Goal: Task Accomplishment & Management: Complete application form

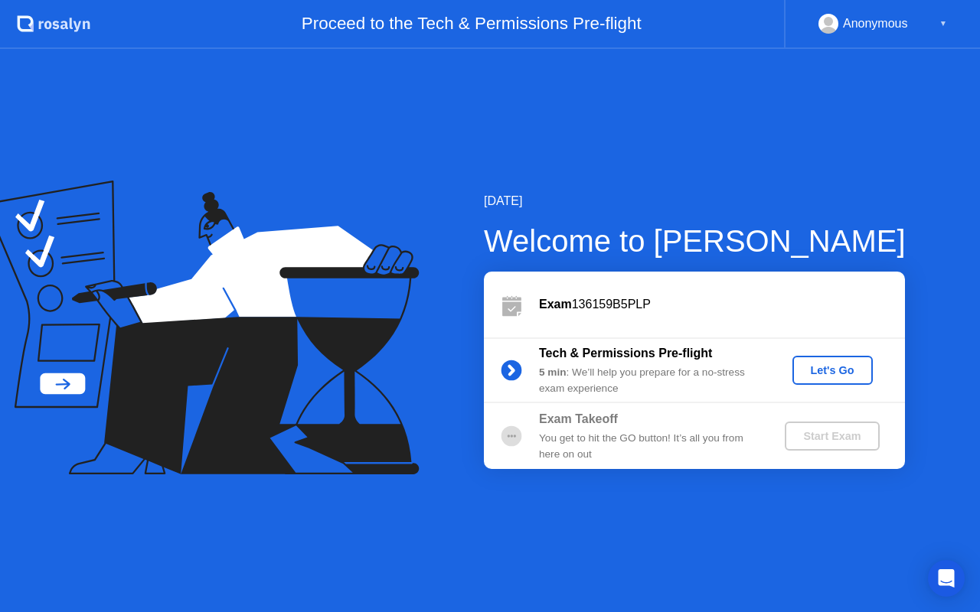
click at [629, 302] on div "Exam 136159B5PLP" at bounding box center [722, 304] width 366 height 18
click at [629, 305] on div "Exam 136159B5PLP" at bounding box center [722, 304] width 366 height 18
click at [834, 369] on div "Let's Go" at bounding box center [832, 370] width 68 height 12
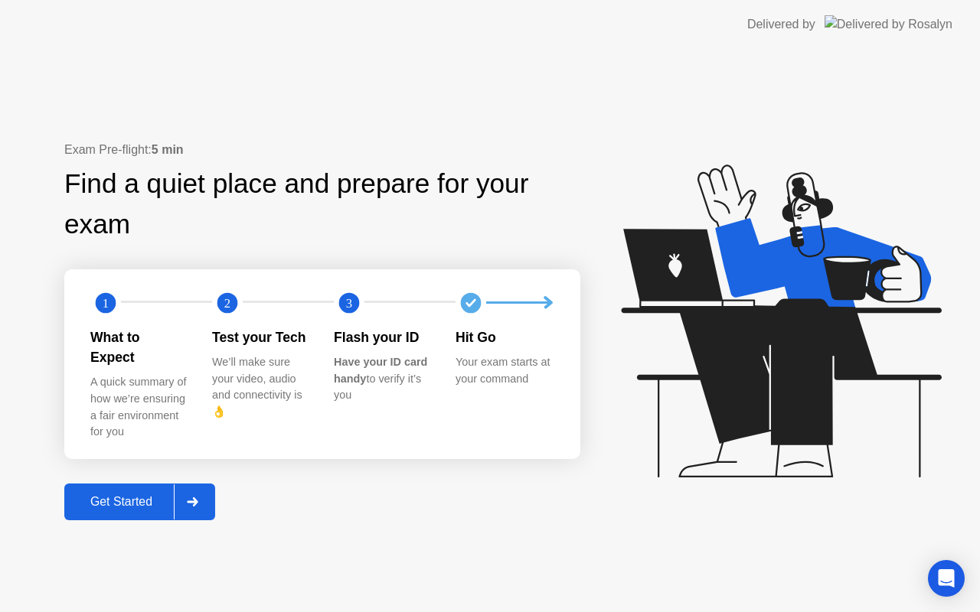
click at [142, 495] on div "Get Started" at bounding box center [121, 502] width 105 height 14
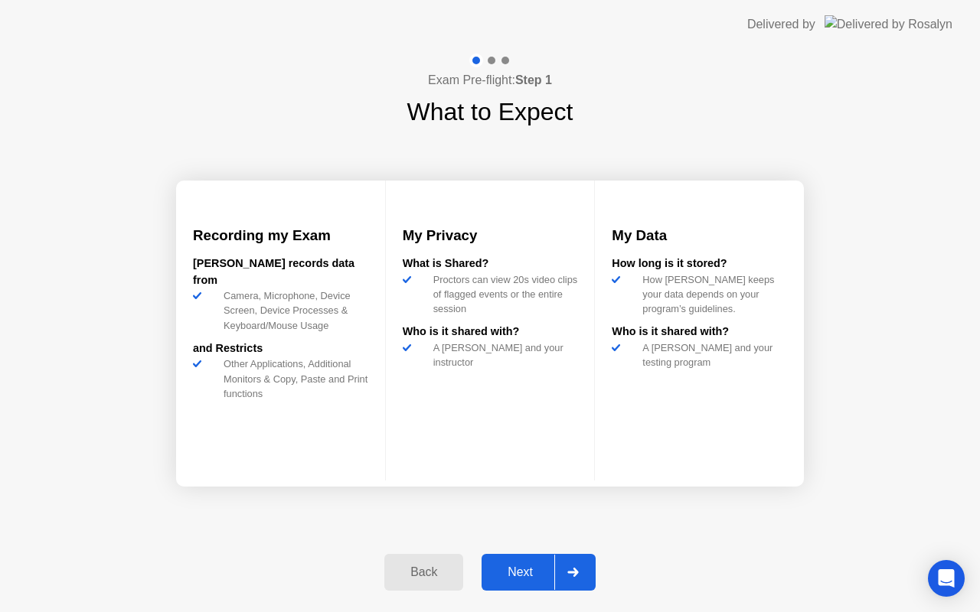
click at [531, 570] on div "Next" at bounding box center [520, 573] width 68 height 14
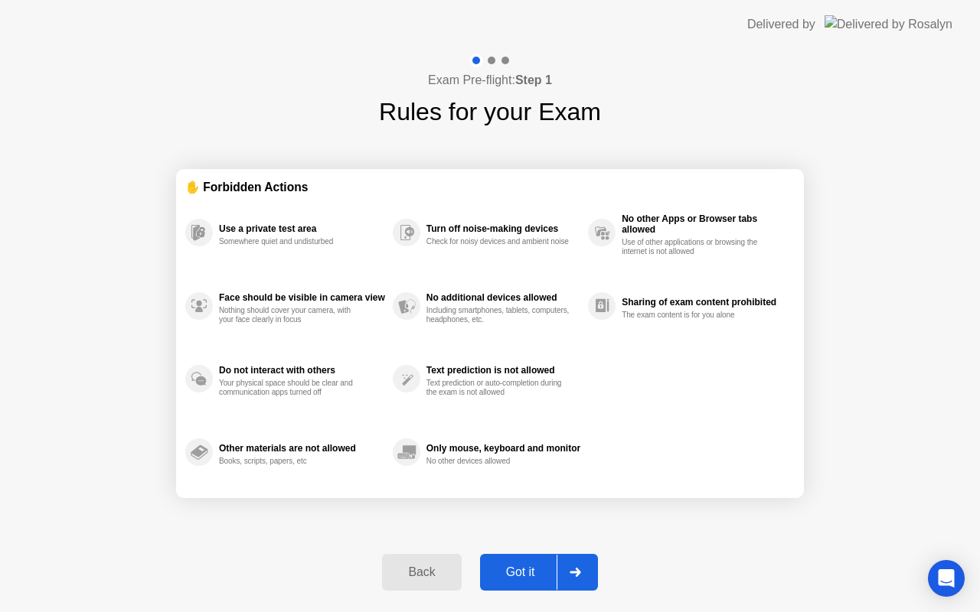
click at [539, 574] on div "Got it" at bounding box center [521, 573] width 72 height 14
select select "Available cameras"
select select "Available speakers"
select select "Available microphones"
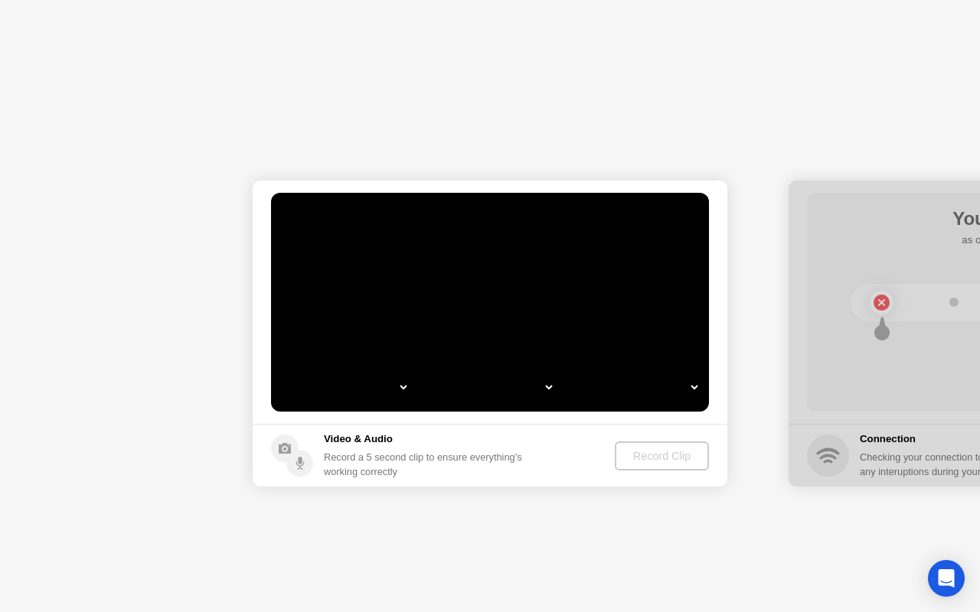
select select "**********"
select select "*******"
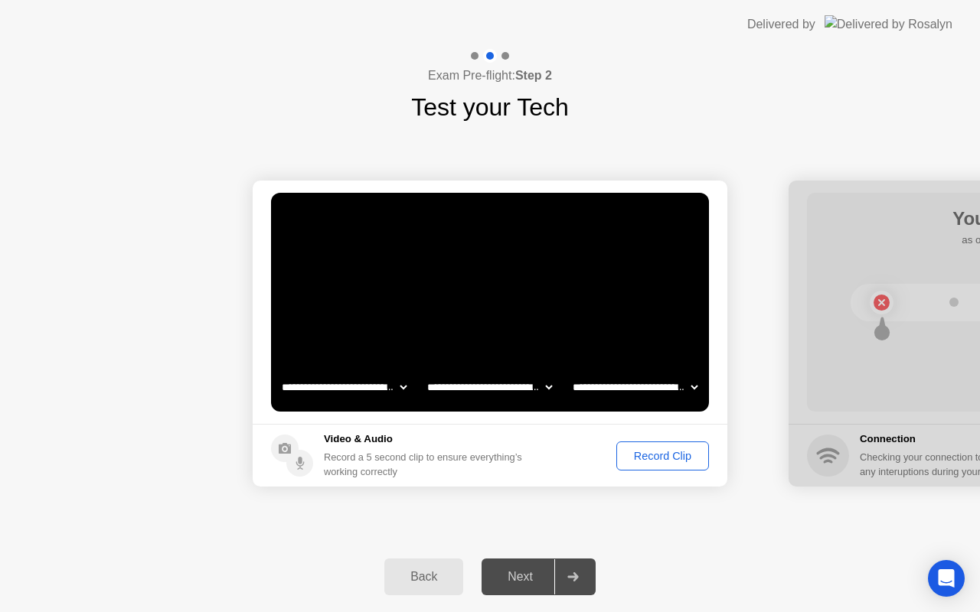
click at [633, 455] on div "Record Clip" at bounding box center [663, 456] width 82 height 12
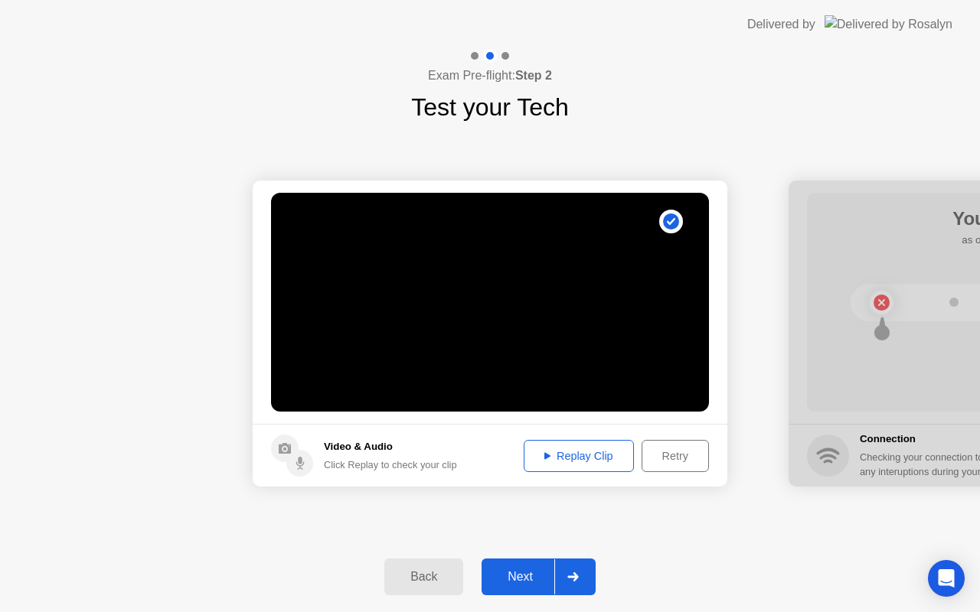
click at [568, 462] on div "Replay Clip" at bounding box center [579, 456] width 100 height 12
click at [529, 584] on div "Next" at bounding box center [520, 577] width 68 height 14
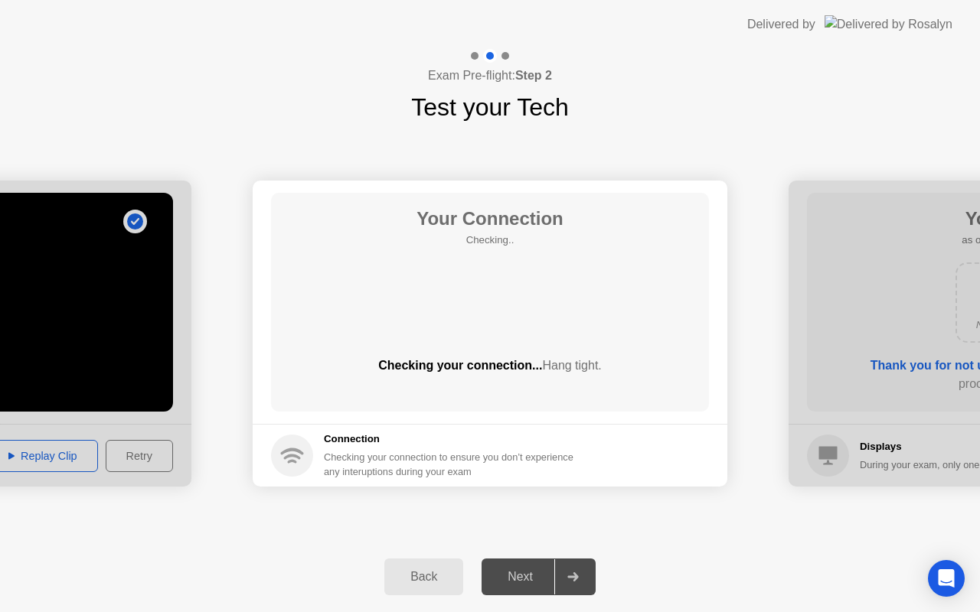
click at [493, 327] on div "Your Connection Checking.. Checking your connection... Hang tight." at bounding box center [490, 302] width 438 height 219
click at [491, 279] on div "Your Connection Checking.. Checking your connection... Hang tight." at bounding box center [490, 302] width 438 height 219
click at [425, 475] on div "Checking your connection to ensure you don’t experience any interuptions during…" at bounding box center [453, 464] width 259 height 29
click at [542, 364] on span "Hang tight." at bounding box center [571, 365] width 59 height 13
drag, startPoint x: 540, startPoint y: 365, endPoint x: 584, endPoint y: 364, distance: 44.4
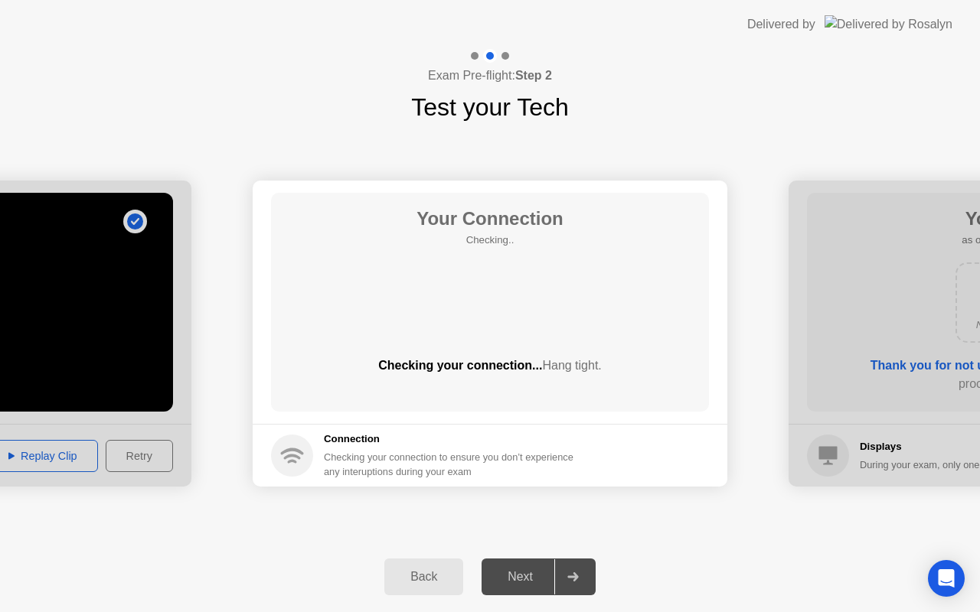
click at [585, 364] on span "Hang tight." at bounding box center [571, 365] width 59 height 13
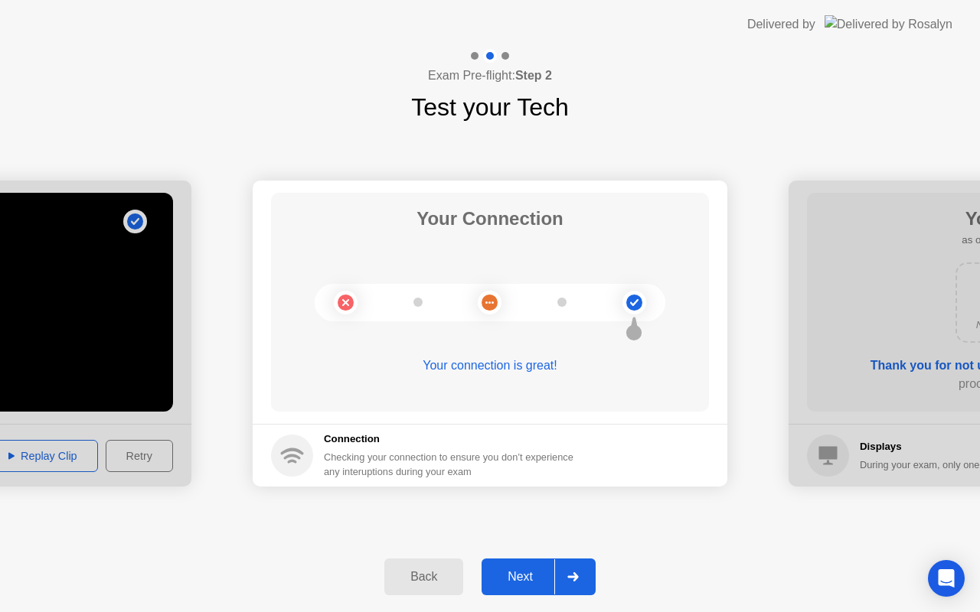
click at [523, 583] on div "Next" at bounding box center [520, 577] width 68 height 14
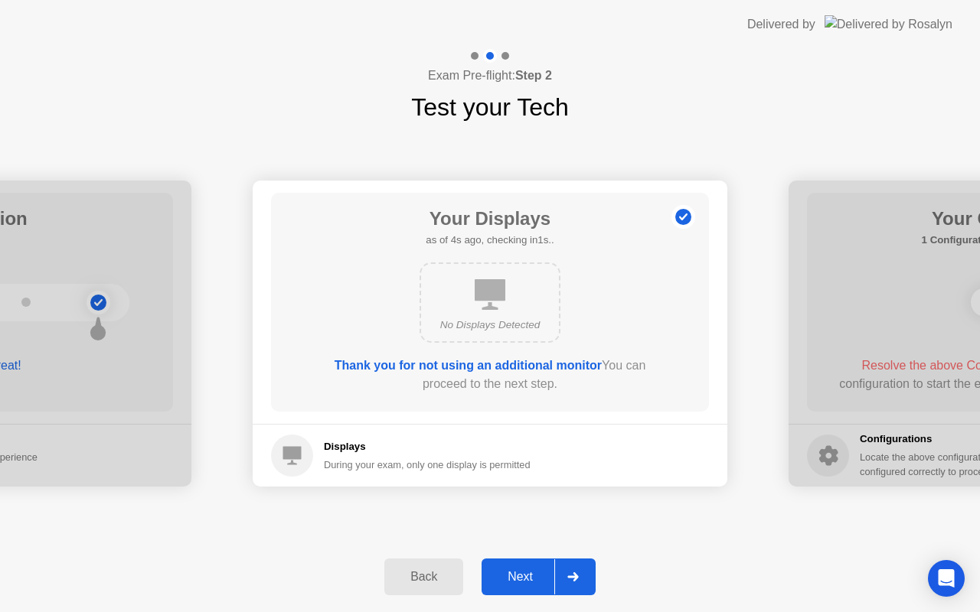
click at [522, 294] on div "No Displays Detected" at bounding box center [489, 303] width 141 height 80
click at [530, 566] on button "Next" at bounding box center [538, 577] width 114 height 37
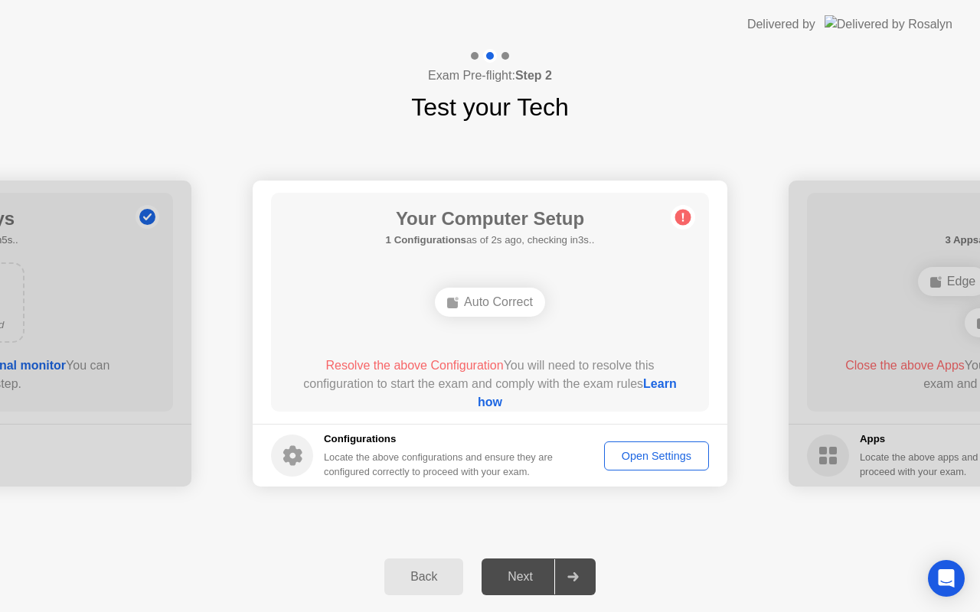
click at [516, 305] on div "Auto Correct" at bounding box center [490, 302] width 110 height 29
click at [648, 454] on div "Open Settings" at bounding box center [656, 456] width 94 height 12
click at [635, 452] on div "Open Settings" at bounding box center [656, 456] width 94 height 12
click at [484, 399] on link "Learn how" at bounding box center [577, 392] width 199 height 31
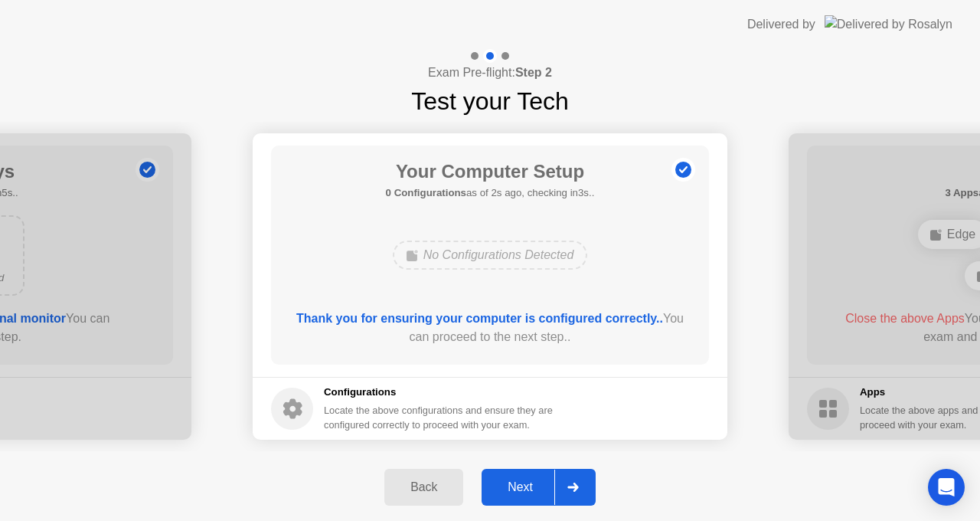
click at [535, 490] on div "Next" at bounding box center [520, 487] width 68 height 14
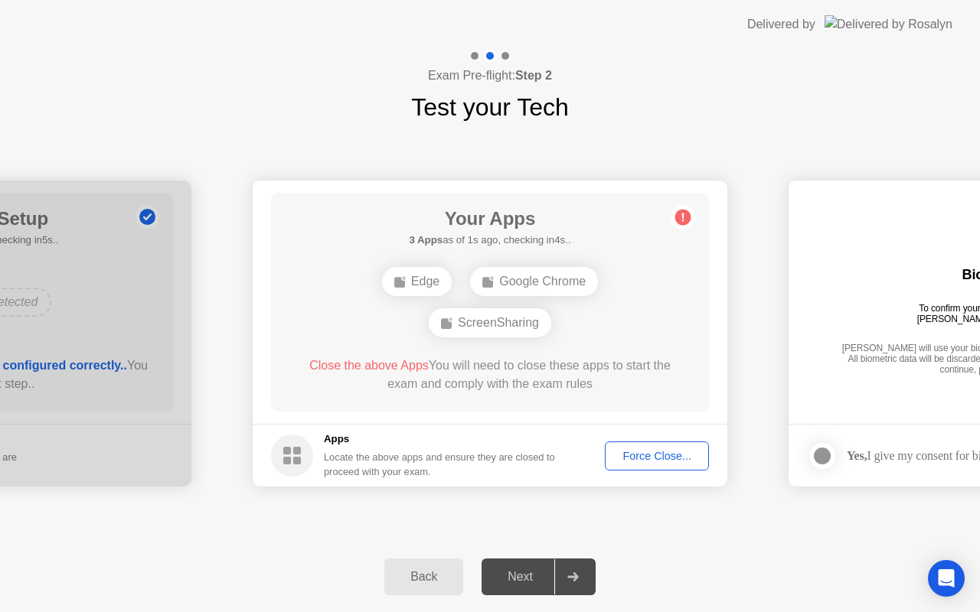
click at [644, 459] on div "Force Close..." at bounding box center [656, 456] width 93 height 12
click at [661, 452] on div "Force Close..." at bounding box center [656, 456] width 93 height 12
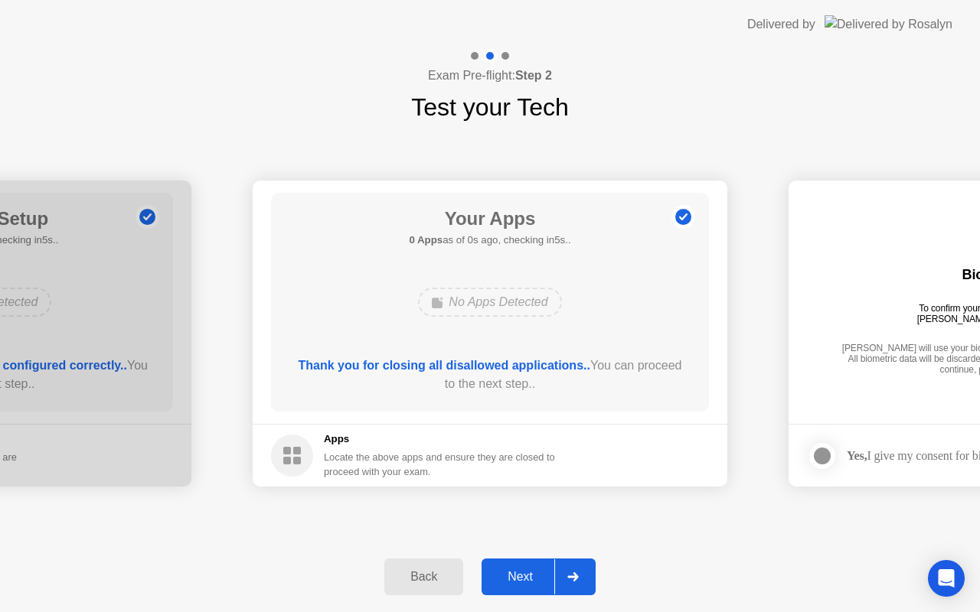
click at [523, 570] on div "Next" at bounding box center [520, 577] width 68 height 14
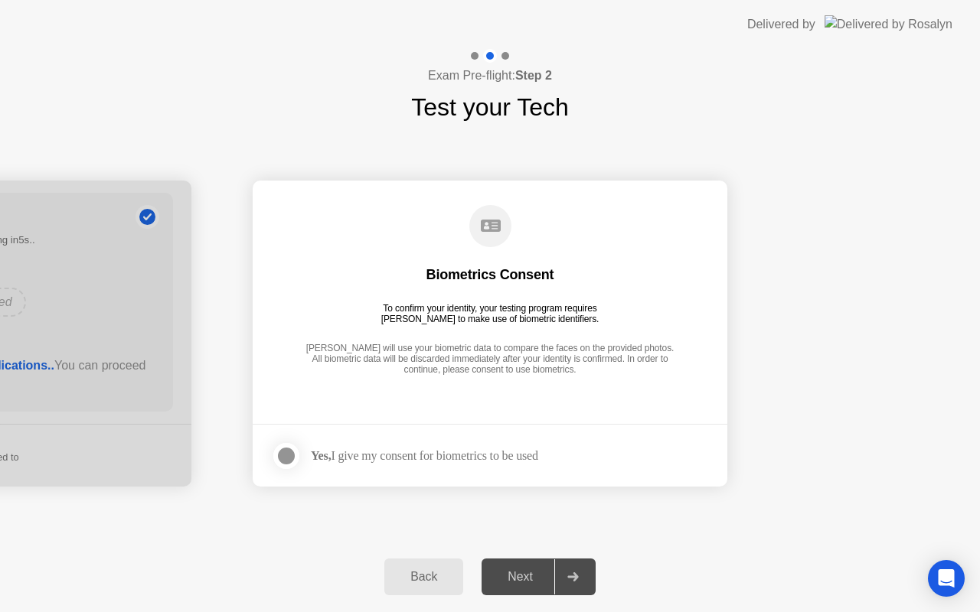
click at [289, 458] on div at bounding box center [286, 456] width 18 height 18
click at [535, 579] on div "Next" at bounding box center [520, 577] width 68 height 14
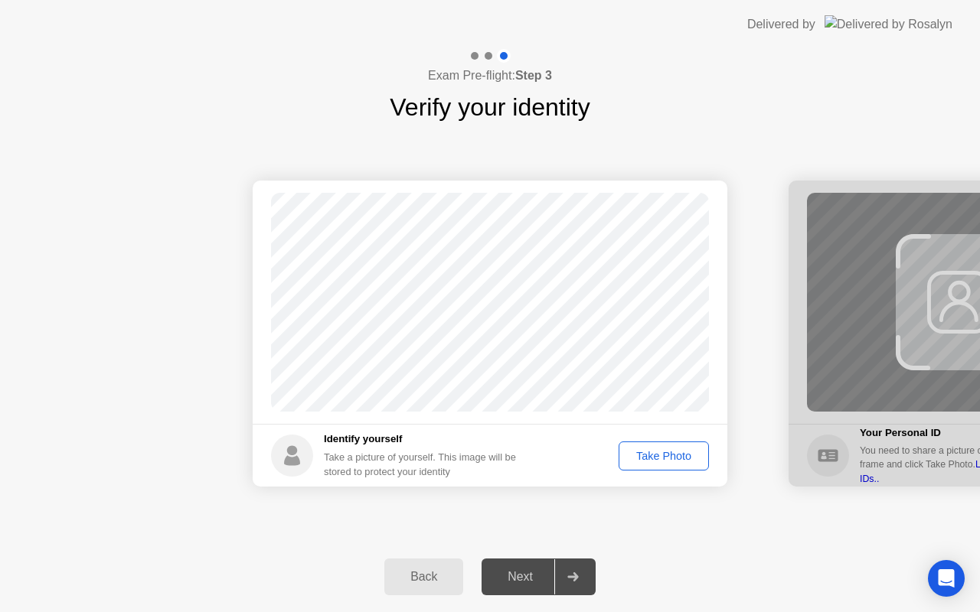
click at [648, 460] on div "Take Photo" at bounding box center [664, 456] width 80 height 12
click at [545, 575] on div "Next" at bounding box center [520, 577] width 68 height 14
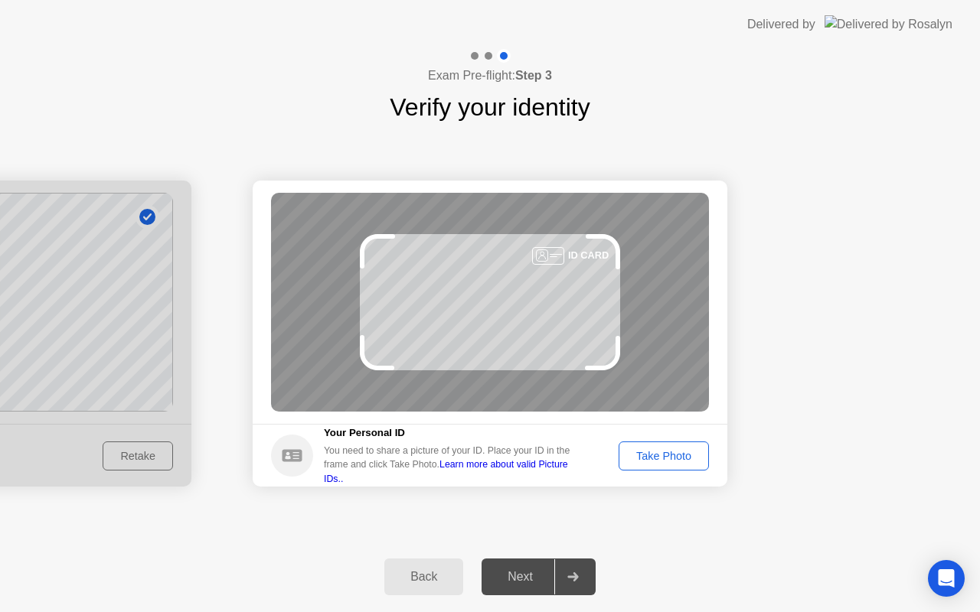
click at [645, 465] on button "Take Photo" at bounding box center [663, 456] width 90 height 29
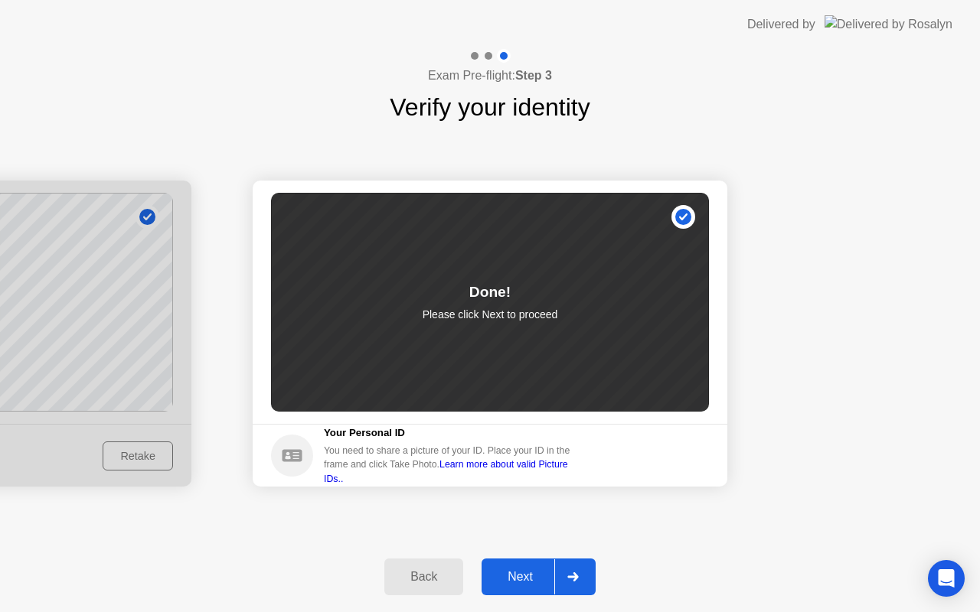
click at [540, 573] on div "Next" at bounding box center [520, 577] width 68 height 14
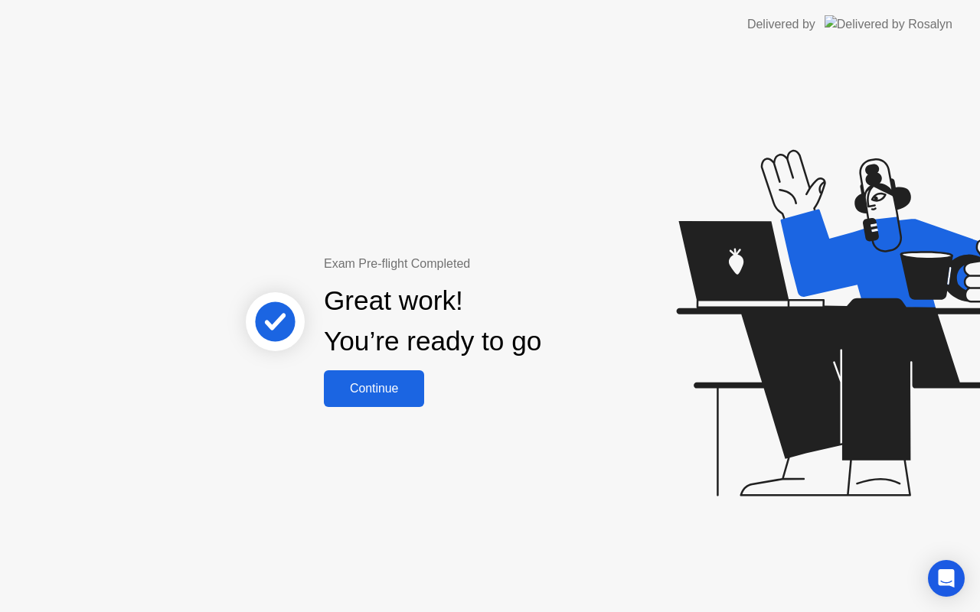
click at [366, 389] on div "Continue" at bounding box center [373, 389] width 91 height 14
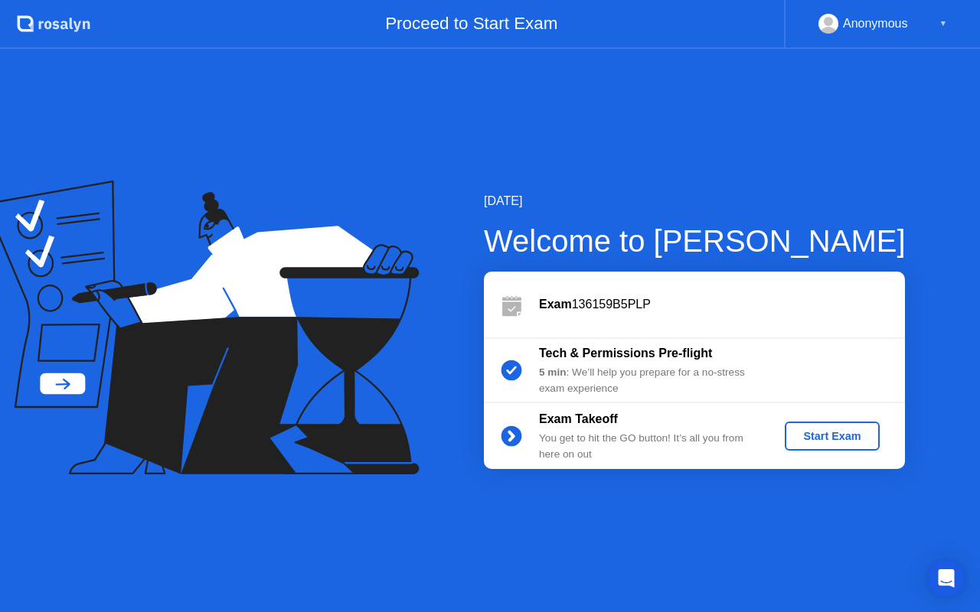
click at [584, 310] on div "Exam 136159B5PLP" at bounding box center [722, 304] width 366 height 18
click at [831, 430] on div "Start Exam" at bounding box center [832, 436] width 82 height 12
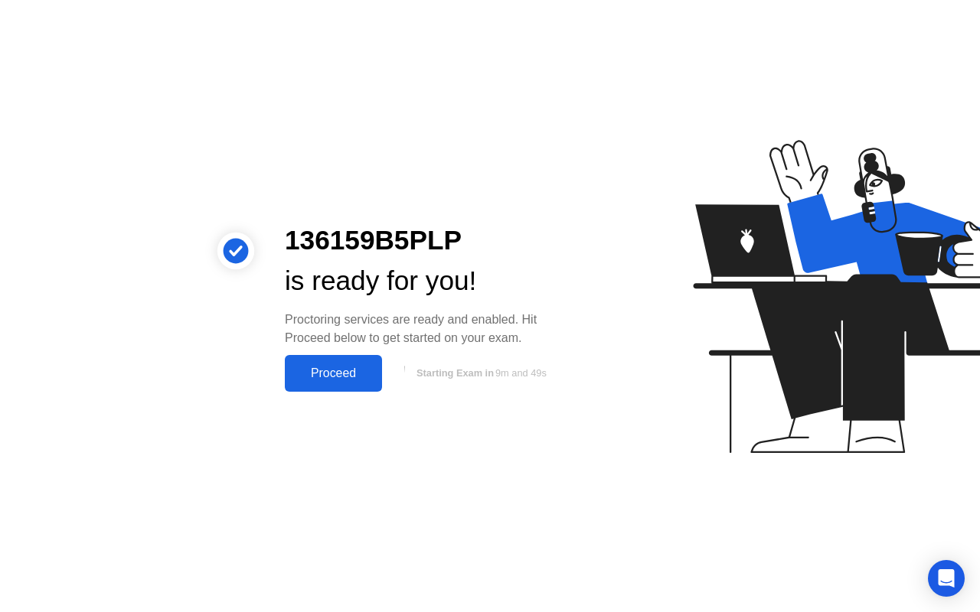
click at [317, 370] on div "Proceed" at bounding box center [333, 374] width 88 height 14
